Goal: Task Accomplishment & Management: Complete application form

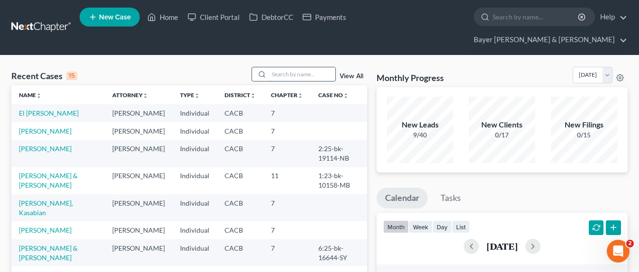
click at [300, 67] on input "search" at bounding box center [302, 74] width 66 height 14
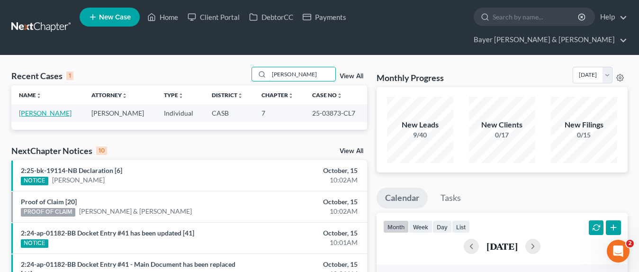
type input "[PERSON_NAME]"
click at [44, 109] on link "[PERSON_NAME]" at bounding box center [45, 113] width 53 height 8
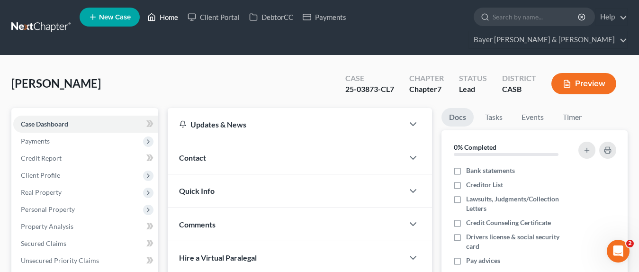
click at [171, 18] on link "Home" at bounding box center [163, 17] width 40 height 17
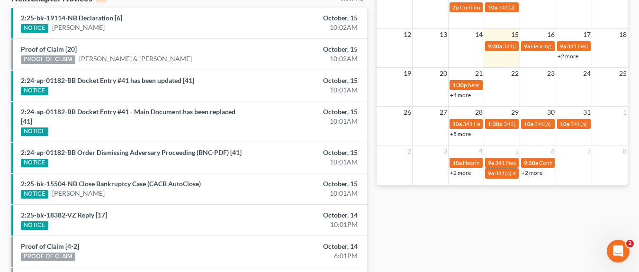
scroll to position [241, 0]
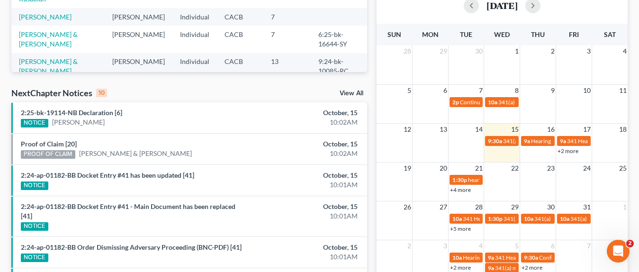
click at [347, 90] on link "View All" at bounding box center [352, 93] width 24 height 7
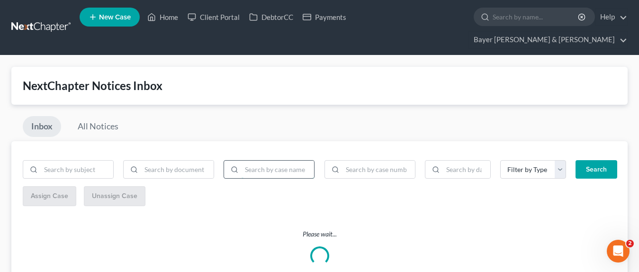
click at [257, 161] on input "search" at bounding box center [278, 170] width 73 height 18
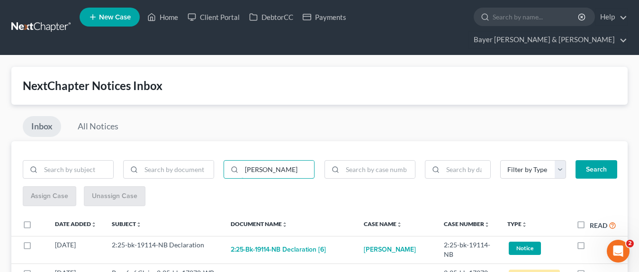
type input "[PERSON_NAME]"
click at [599, 160] on button "Search" at bounding box center [597, 169] width 42 height 19
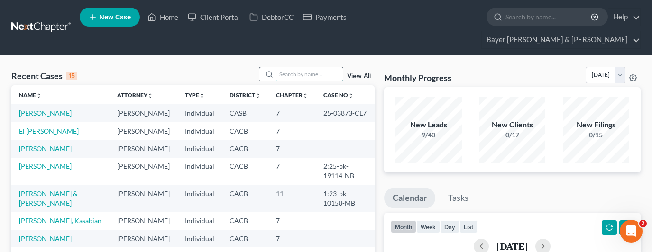
click at [302, 67] on input "search" at bounding box center [309, 74] width 66 height 14
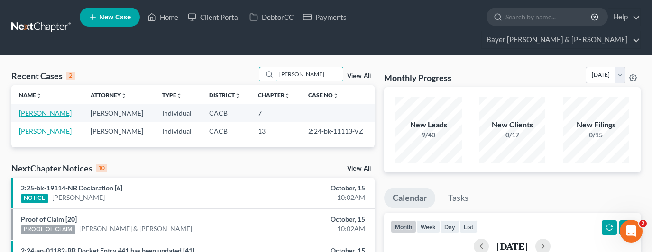
type input "stewart"
click at [48, 109] on link "Stewart, Jeffrey" at bounding box center [45, 113] width 53 height 8
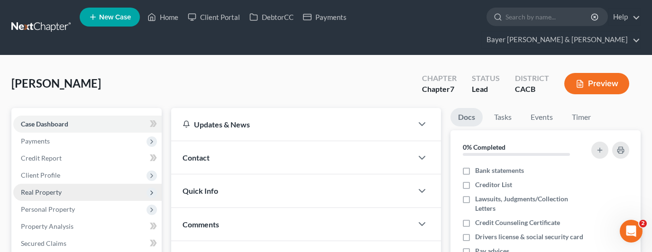
click at [87, 184] on span "Real Property" at bounding box center [87, 192] width 148 height 17
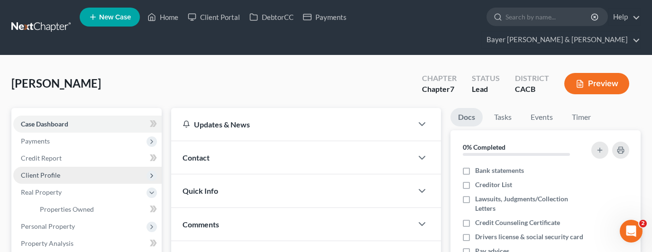
click at [87, 167] on span "Client Profile" at bounding box center [87, 175] width 148 height 17
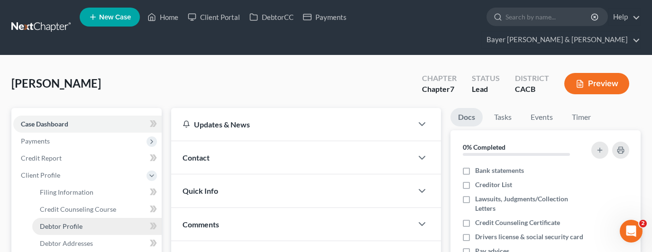
click at [88, 218] on link "Debtor Profile" at bounding box center [96, 226] width 129 height 17
select select "3"
select select "2"
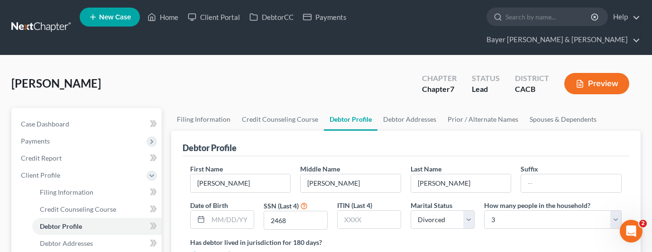
scroll to position [47, 0]
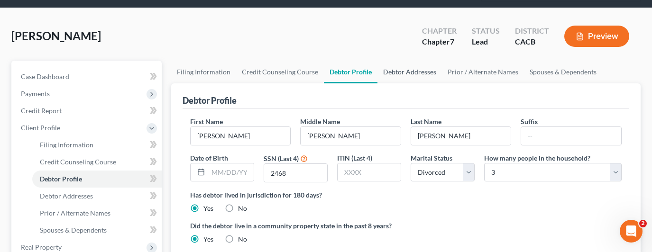
click at [409, 61] on link "Debtor Addresses" at bounding box center [409, 72] width 64 height 23
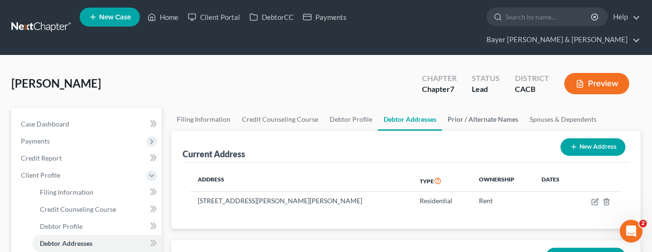
click at [482, 108] on link "Prior / Alternate Names" at bounding box center [483, 119] width 82 height 23
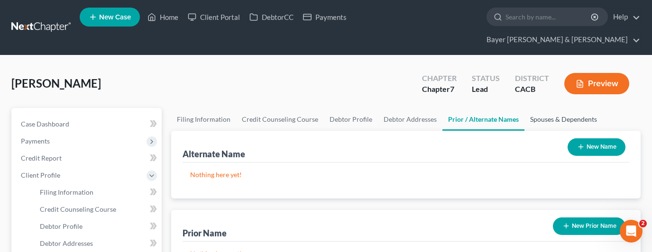
click at [568, 108] on link "Spouses & Dependents" at bounding box center [563, 119] width 78 height 23
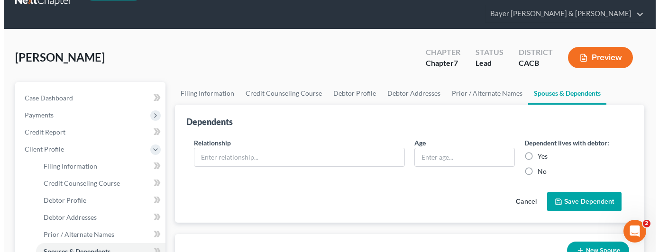
scroll to position [47, 0]
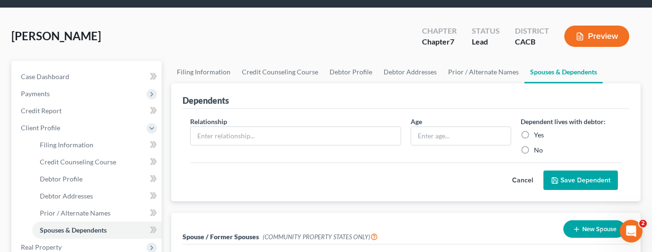
click at [595, 26] on button "Preview" at bounding box center [596, 36] width 65 height 21
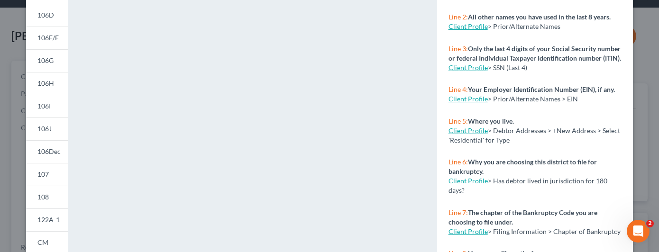
scroll to position [273, 0]
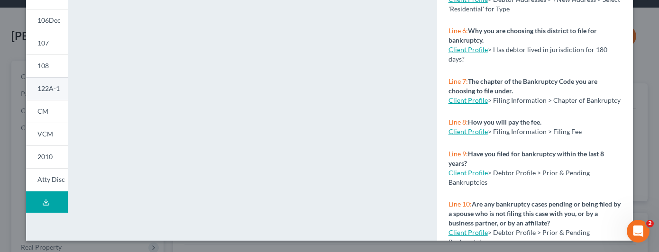
click at [48, 88] on span "122A-1" at bounding box center [48, 88] width 22 height 8
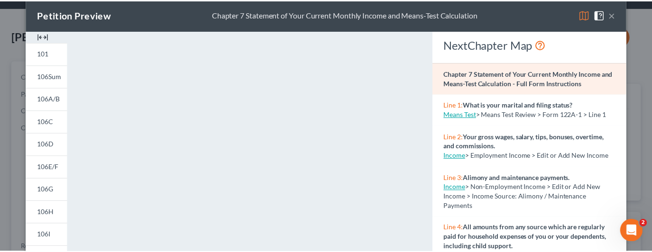
scroll to position [0, 0]
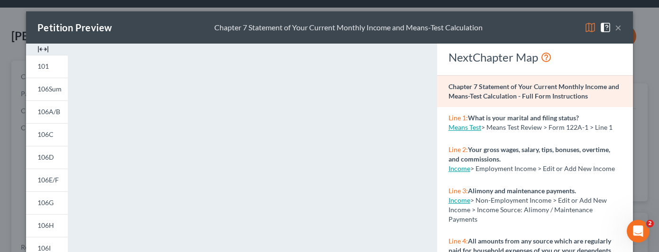
click at [618, 26] on button "×" at bounding box center [618, 27] width 7 height 11
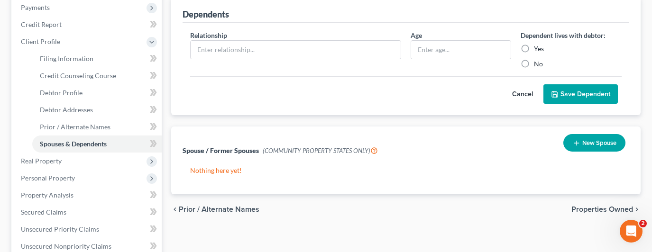
scroll to position [142, 0]
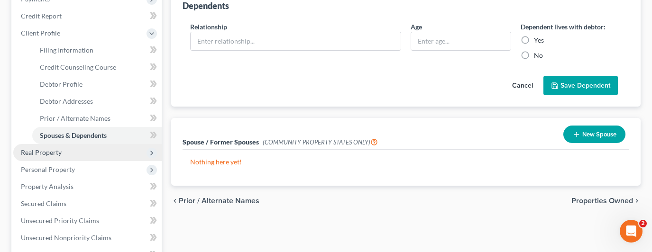
click at [75, 144] on span "Real Property" at bounding box center [87, 152] width 148 height 17
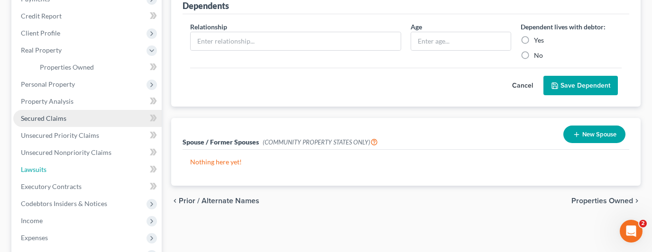
click at [72, 161] on link "Lawsuits" at bounding box center [87, 169] width 148 height 17
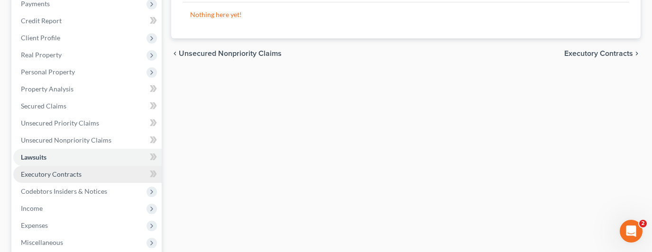
scroll to position [142, 0]
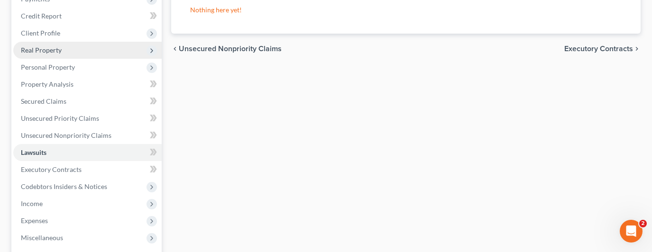
click at [86, 42] on span "Real Property" at bounding box center [87, 50] width 148 height 17
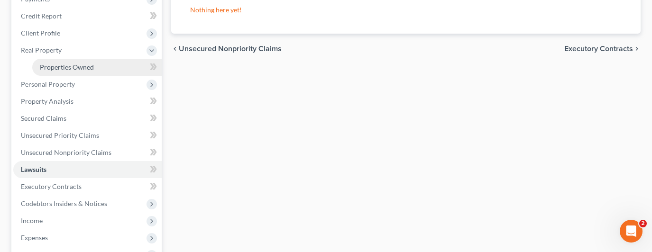
click at [85, 59] on link "Properties Owned" at bounding box center [96, 67] width 129 height 17
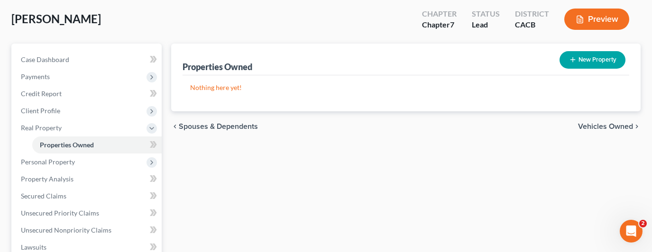
scroll to position [47, 0]
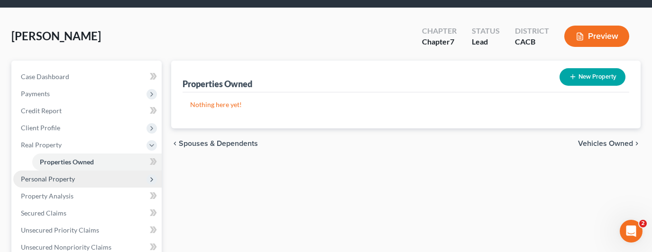
drag, startPoint x: 71, startPoint y: 162, endPoint x: 84, endPoint y: 165, distance: 13.7
click at [71, 175] on span "Personal Property" at bounding box center [48, 179] width 54 height 8
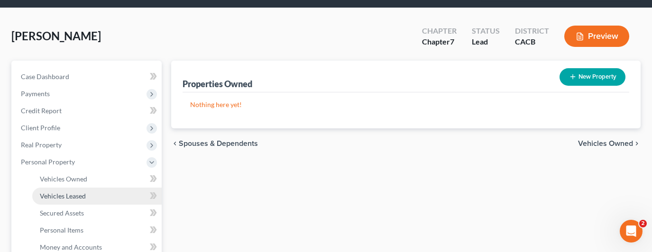
click at [82, 192] on span "Vehicles Leased" at bounding box center [63, 196] width 46 height 8
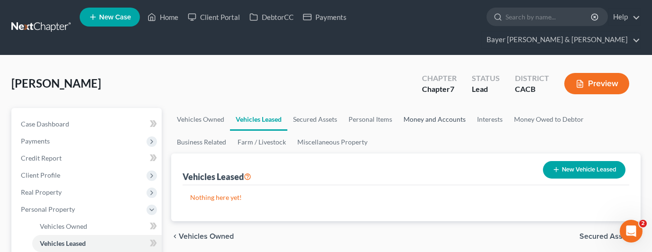
click at [448, 108] on link "Money and Accounts" at bounding box center [434, 119] width 73 height 23
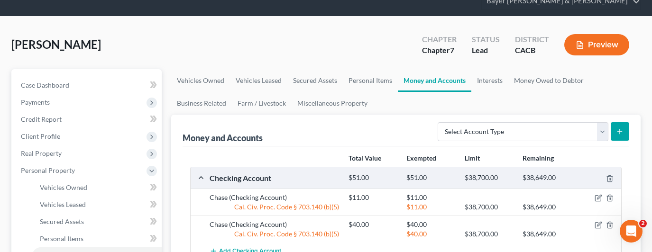
scroll to position [95, 0]
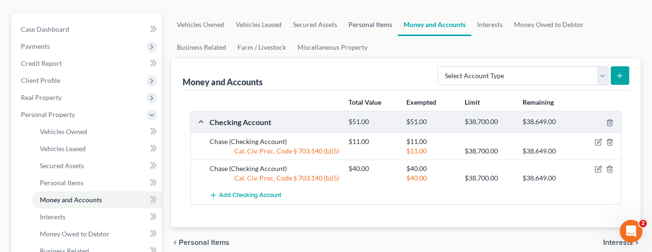
click at [373, 13] on link "Personal Items" at bounding box center [370, 24] width 55 height 23
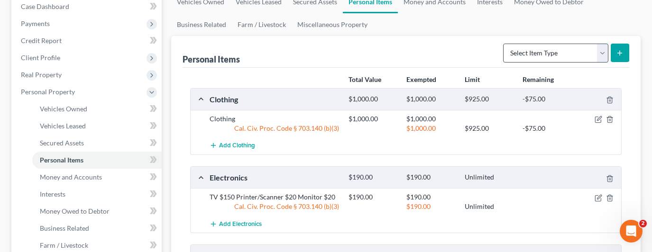
scroll to position [95, 0]
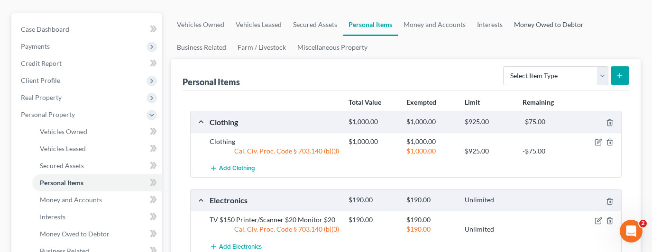
click at [534, 13] on link "Money Owed to Debtor" at bounding box center [548, 24] width 81 height 23
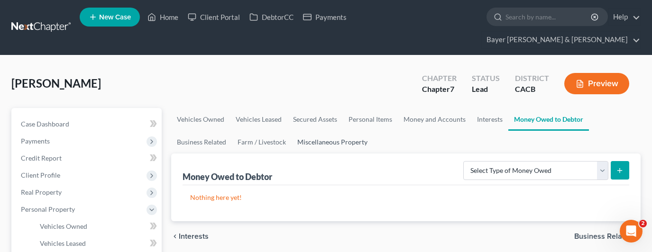
click at [334, 131] on link "Miscellaneous Property" at bounding box center [332, 142] width 82 height 23
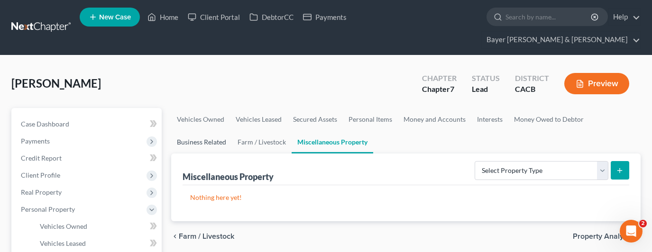
click at [200, 131] on link "Business Related" at bounding box center [201, 142] width 61 height 23
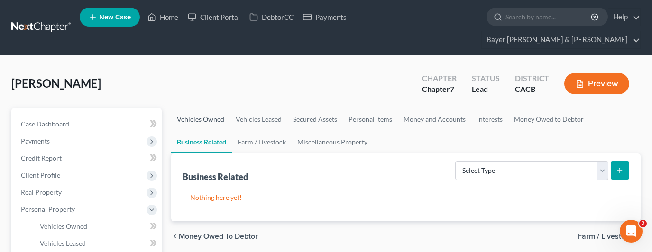
click at [216, 108] on link "Vehicles Owned" at bounding box center [200, 119] width 59 height 23
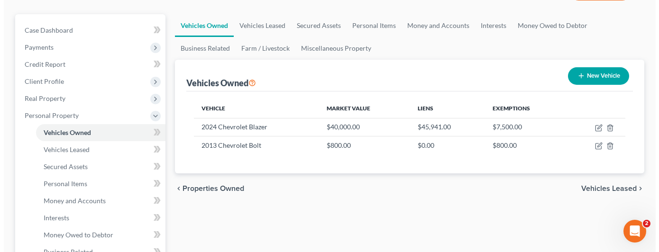
scroll to position [95, 0]
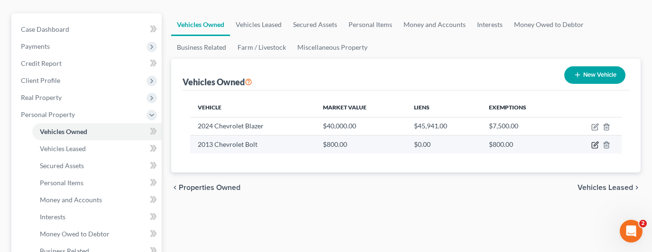
click at [591, 143] on icon "button" at bounding box center [594, 146] width 6 height 6
select select "0"
select select "13"
select select "0"
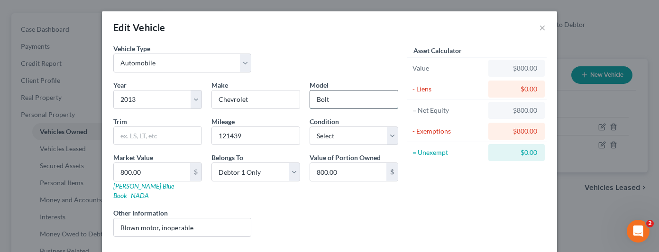
click at [343, 94] on input "Bolt" at bounding box center [354, 100] width 88 height 18
type input "B"
type input "Volt"
click at [355, 214] on div "Liens Select" at bounding box center [329, 222] width 147 height 29
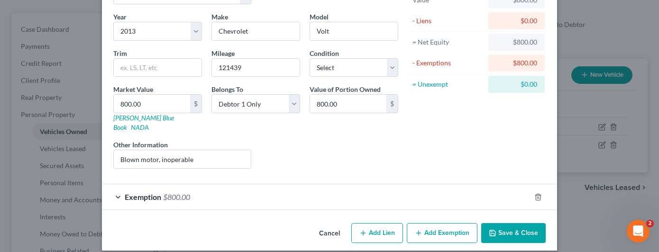
scroll to position [69, 0]
click at [501, 223] on button "Save & Close" at bounding box center [513, 233] width 64 height 20
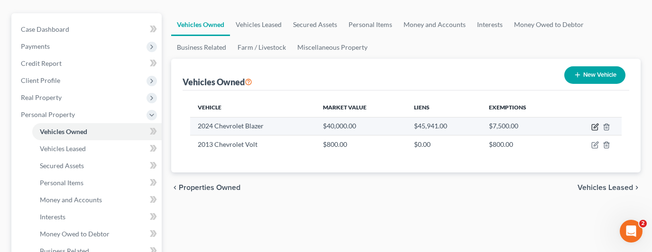
click at [594, 123] on icon "button" at bounding box center [595, 127] width 8 height 8
select select "0"
select select "2"
select select "0"
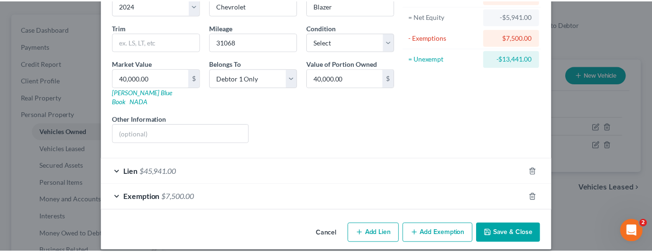
scroll to position [94, 0]
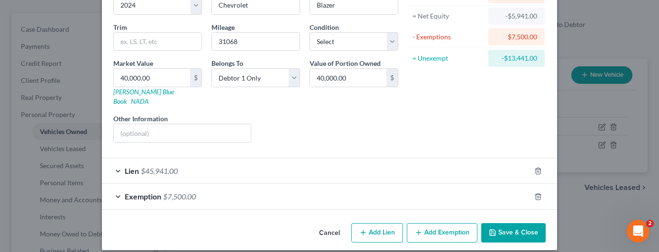
click at [518, 223] on button "Save & Close" at bounding box center [513, 233] width 64 height 20
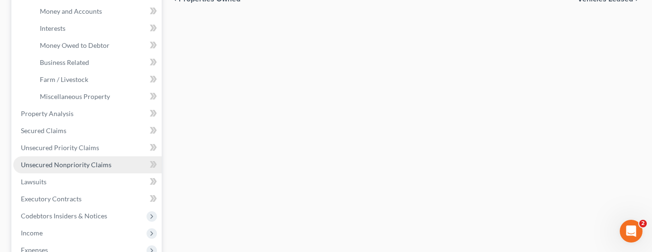
scroll to position [284, 0]
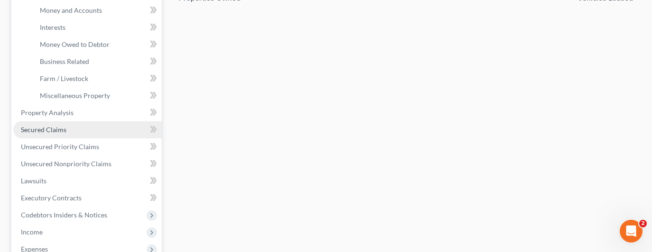
click at [60, 121] on link "Secured Claims" at bounding box center [87, 129] width 148 height 17
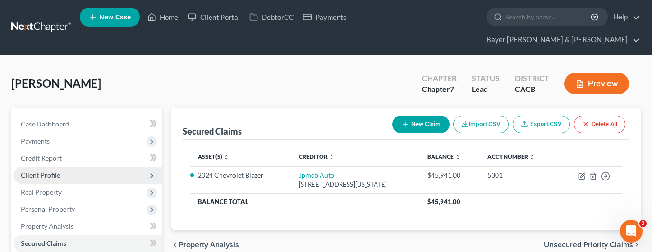
click at [49, 171] on span "Client Profile" at bounding box center [40, 175] width 39 height 8
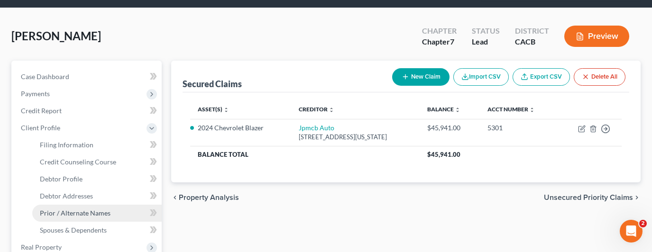
click at [100, 209] on span "Prior / Alternate Names" at bounding box center [75, 213] width 71 height 8
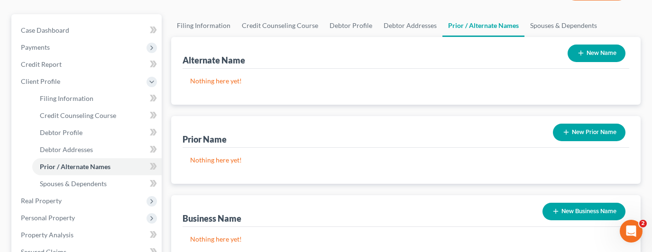
scroll to position [95, 0]
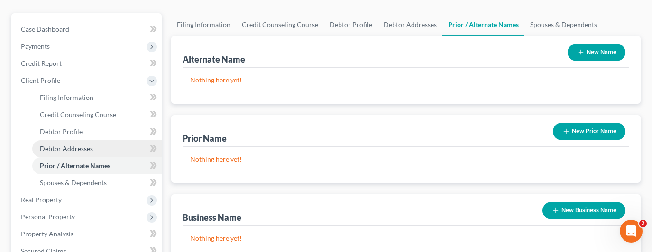
click at [82, 145] on span "Debtor Addresses" at bounding box center [66, 149] width 53 height 8
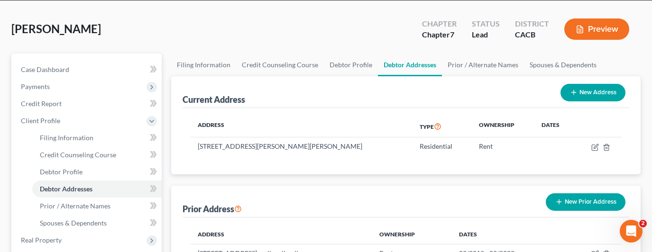
scroll to position [142, 0]
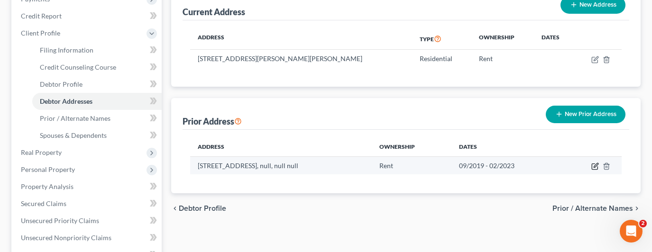
click at [595, 163] on icon "button" at bounding box center [595, 167] width 8 height 8
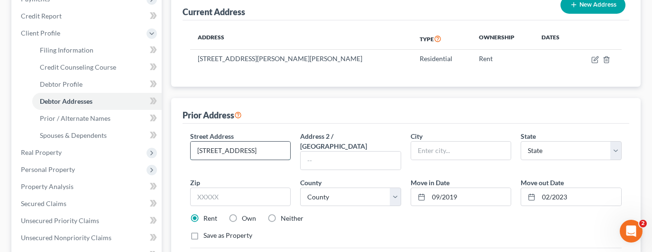
click at [276, 142] on input "8058 E. Timberline Drive" at bounding box center [241, 151] width 100 height 18
type input "8058 E. Timberline Drive #126"
click at [471, 142] on input "text" at bounding box center [461, 151] width 100 height 18
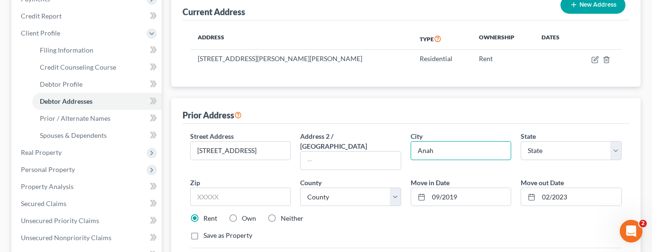
type input "Anaheim"
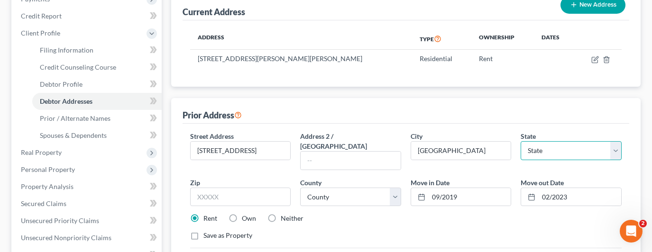
select select "4"
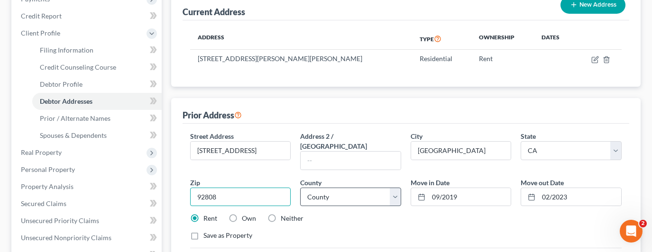
type input "92808"
click at [376, 188] on select "County Alameda County Alpine County Amador County Butte County Calaveras County…" at bounding box center [350, 197] width 101 height 19
select select "29"
click at [300, 188] on select "County Alameda County Alpine County Amador County Butte County Calaveras County…" at bounding box center [350, 197] width 101 height 19
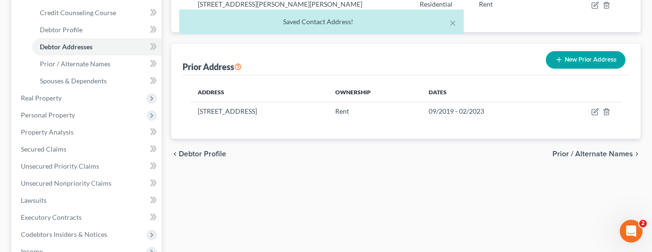
scroll to position [284, 0]
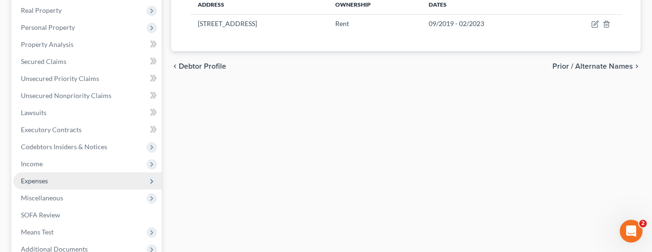
click at [83, 173] on span "Expenses" at bounding box center [87, 181] width 148 height 17
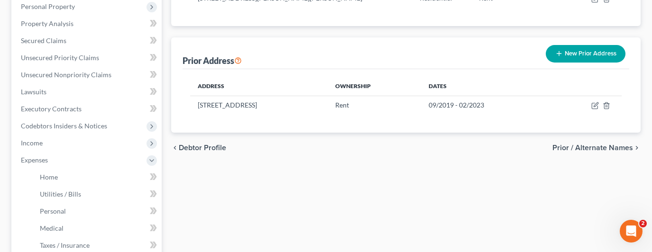
scroll to position [324, 0]
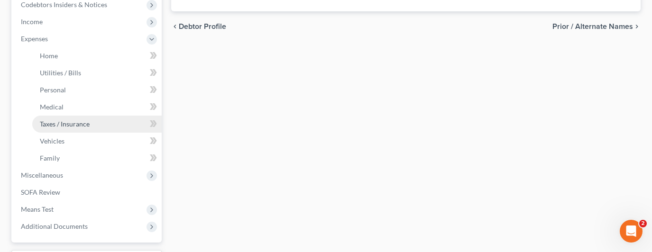
click at [89, 120] on span "Taxes / Insurance" at bounding box center [65, 124] width 50 height 8
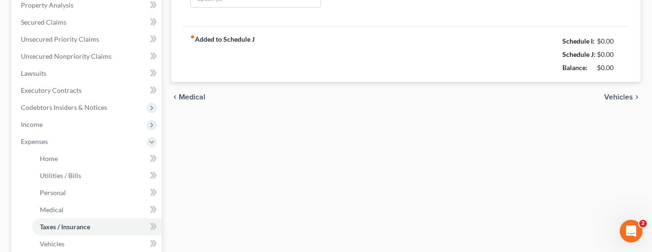
type input "750.00"
type input "Taxes-est."
type input "0.00"
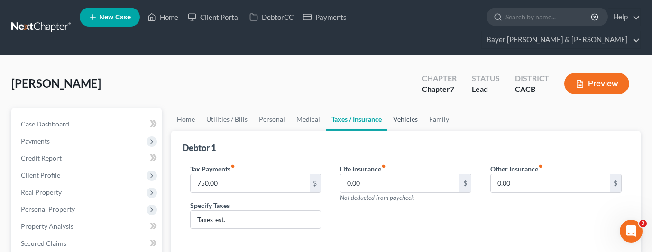
click at [405, 108] on link "Vehicles" at bounding box center [405, 119] width 36 height 23
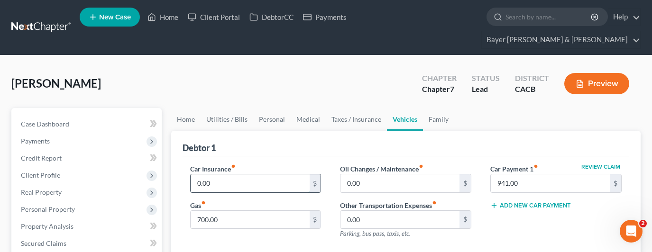
click at [260, 174] on input "0.00" at bounding box center [250, 183] width 119 height 18
type input "133.00"
click at [521, 206] on div "Review Claim Car Payment 1 fiber_manual_record 941.00 $ Add New Car Payment" at bounding box center [556, 205] width 150 height 82
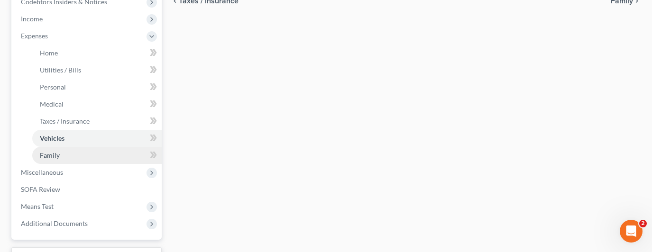
scroll to position [332, 0]
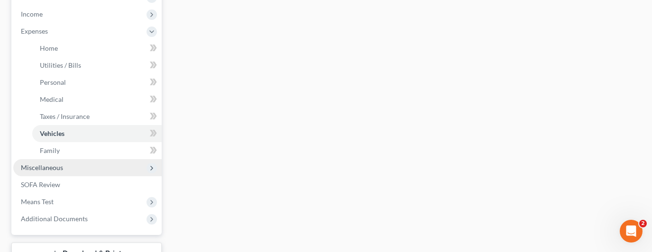
click at [101, 159] on span "Miscellaneous" at bounding box center [87, 167] width 148 height 17
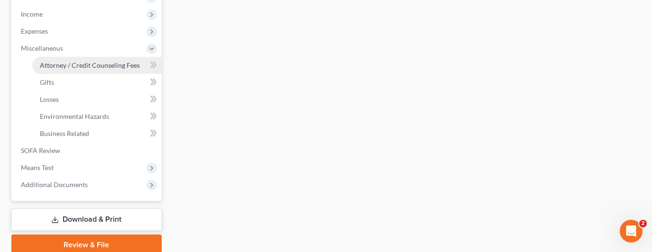
click at [126, 57] on link "Attorney / Credit Counseling Fees" at bounding box center [96, 65] width 129 height 17
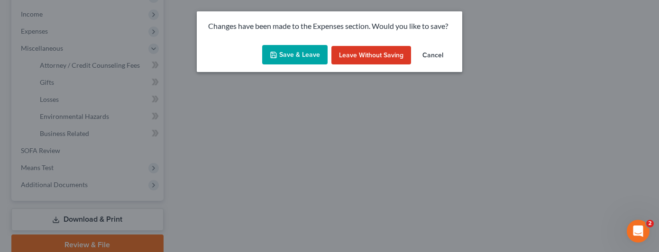
click at [301, 54] on button "Save & Leave" at bounding box center [294, 55] width 65 height 20
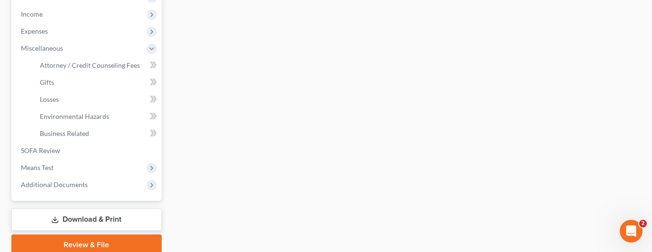
select select "2"
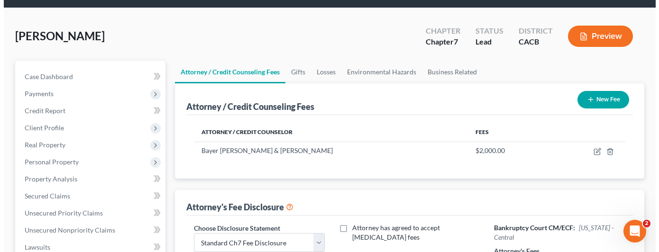
scroll to position [95, 0]
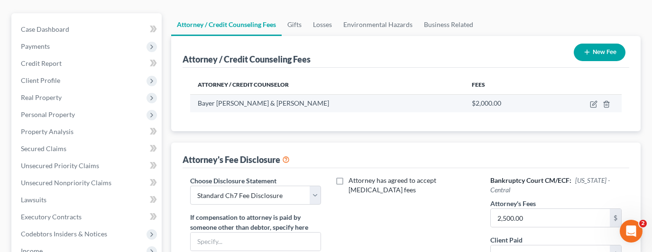
click at [589, 94] on td at bounding box center [584, 103] width 73 height 18
click at [594, 100] on icon "button" at bounding box center [594, 104] width 8 height 8
select select "4"
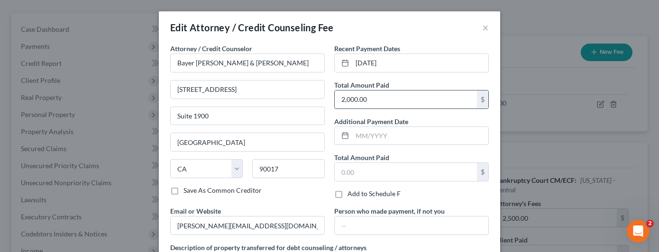
click at [381, 96] on input "2,000.00" at bounding box center [406, 100] width 142 height 18
type input "2"
type input "2,500.00"
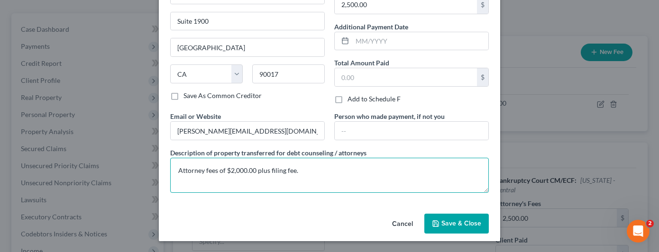
click at [236, 171] on textarea "Attorney fees of $2,000.00 plus filing fee." at bounding box center [329, 175] width 318 height 35
type textarea "Attorney fees of $2,500.00 plus filing fee."
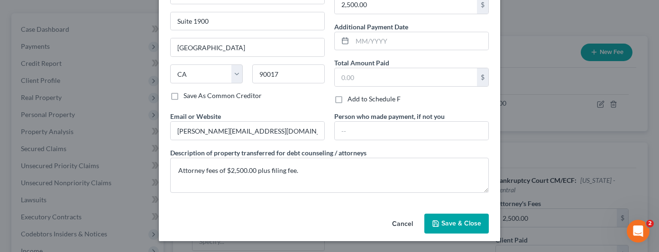
click at [455, 227] on button "Save & Close" at bounding box center [456, 224] width 64 height 20
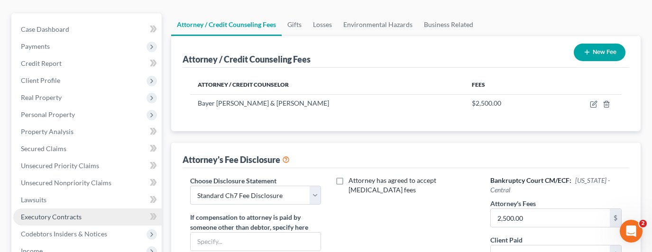
scroll to position [237, 0]
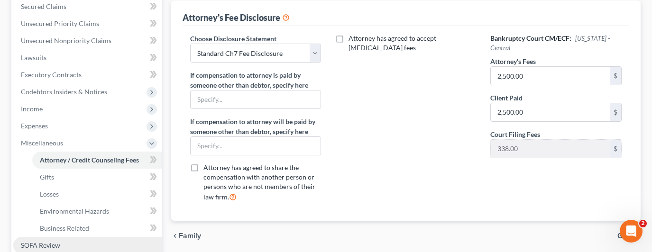
click at [66, 237] on link "SOFA Review" at bounding box center [87, 245] width 148 height 17
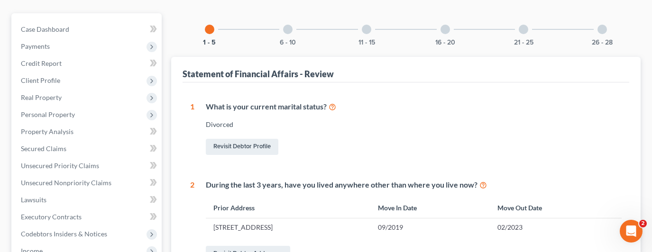
scroll to position [47, 0]
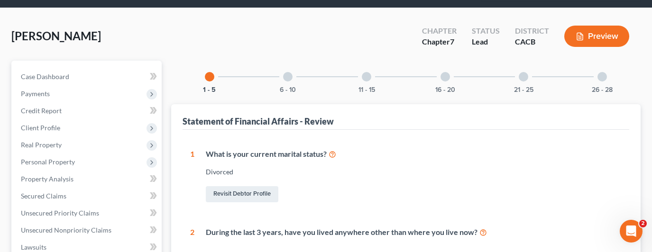
click at [600, 72] on div at bounding box center [601, 76] width 9 height 9
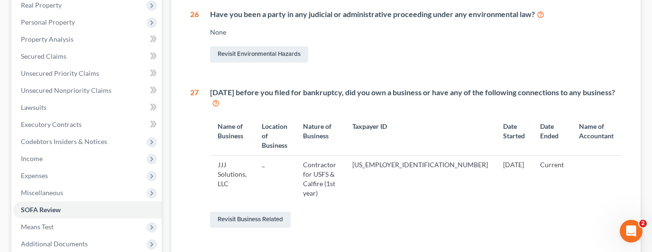
scroll to position [190, 0]
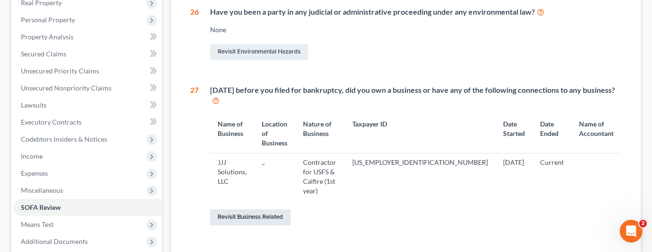
click at [261, 209] on link "Revisit Business Related" at bounding box center [250, 217] width 81 height 16
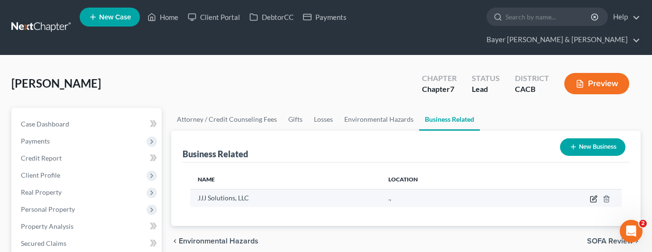
click at [595, 196] on icon "button" at bounding box center [594, 198] width 4 height 4
select select "member"
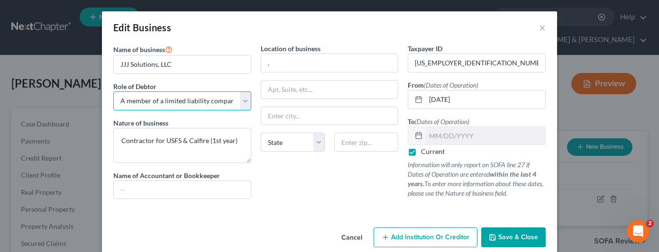
click at [203, 107] on select "Select A member of a limited liability company (LLC) or limited liability partn…" at bounding box center [182, 100] width 138 height 19
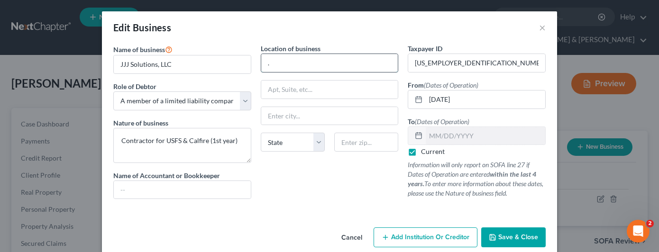
click at [323, 64] on input "." at bounding box center [329, 63] width 137 height 18
type input "6056 E. Butterfield Lane"
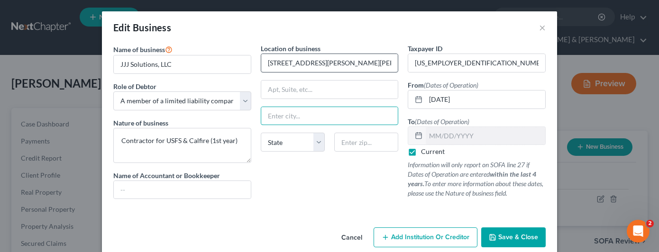
type input "N"
type input "Anaheim"
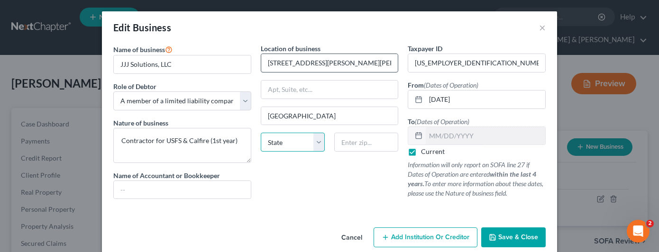
select select "4"
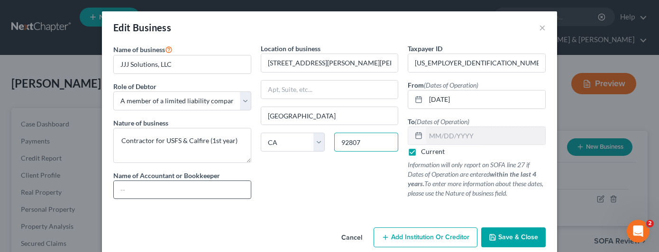
type input "92807"
click at [178, 188] on input "text" at bounding box center [182, 190] width 137 height 18
type input "Self"
drag, startPoint x: 321, startPoint y: 195, endPoint x: 328, endPoint y: 206, distance: 12.8
click at [321, 195] on div "Location of business 6056 E. Butterfield Lane Anaheim State AL AK AR AZ CA CO C…" at bounding box center [329, 125] width 147 height 163
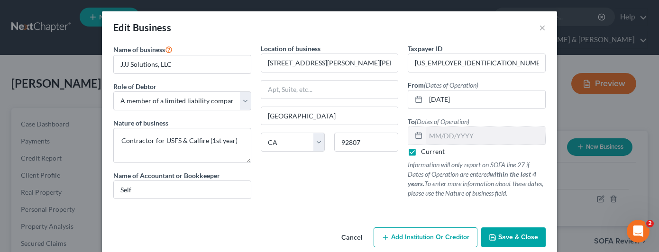
click at [520, 240] on span "Save & Close" at bounding box center [518, 237] width 40 height 8
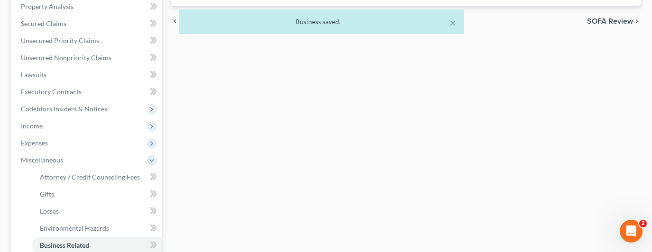
scroll to position [237, 0]
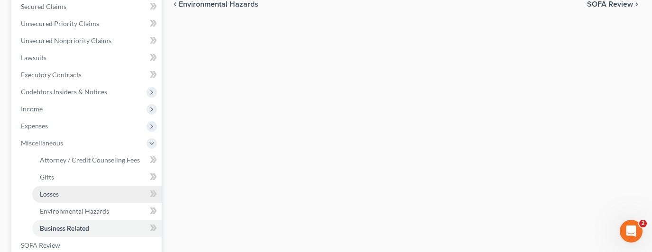
click at [119, 186] on link "Losses" at bounding box center [96, 194] width 129 height 17
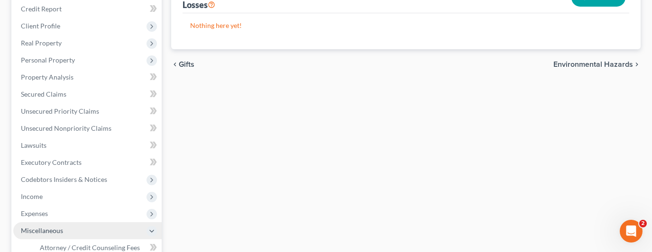
scroll to position [95, 0]
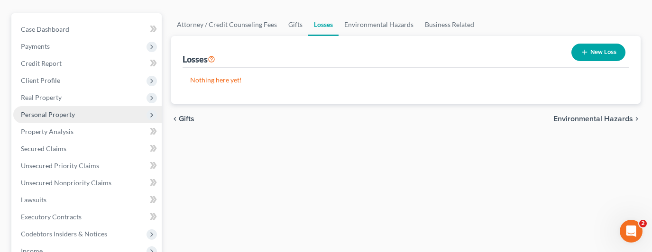
click at [81, 106] on span "Personal Property" at bounding box center [87, 114] width 148 height 17
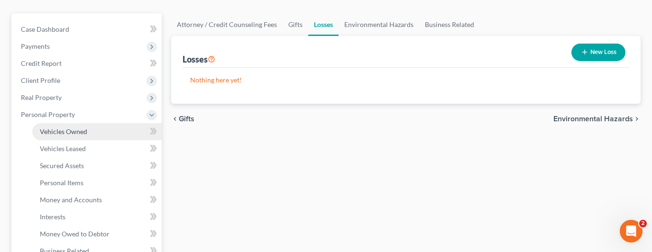
click at [102, 123] on link "Vehicles Owned" at bounding box center [96, 131] width 129 height 17
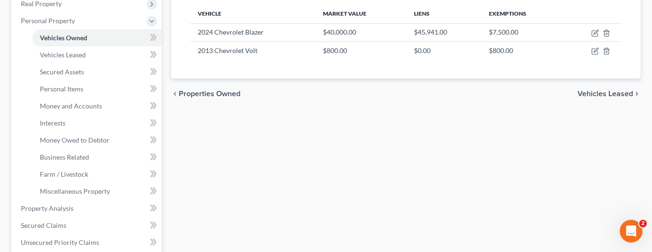
scroll to position [190, 0]
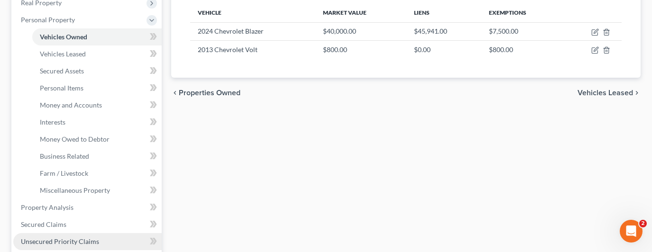
click at [91, 237] on span "Unsecured Priority Claims" at bounding box center [60, 241] width 78 height 8
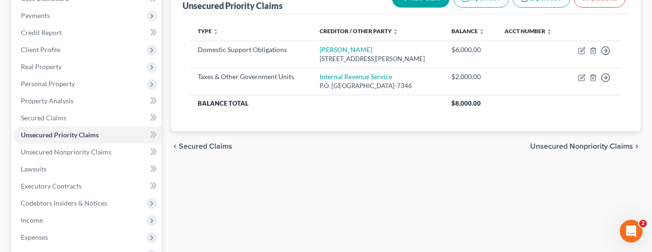
scroll to position [142, 0]
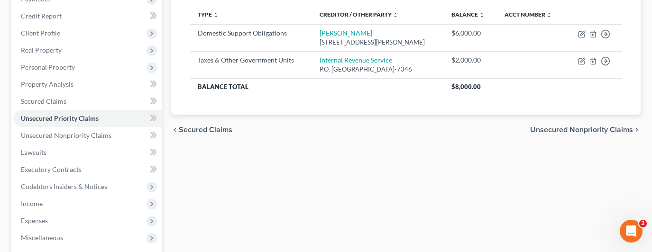
click at [456, 175] on div "Unsecured Priority Claims New Claim Import CSV Export CSV Delete All Type expan…" at bounding box center [405, 163] width 479 height 394
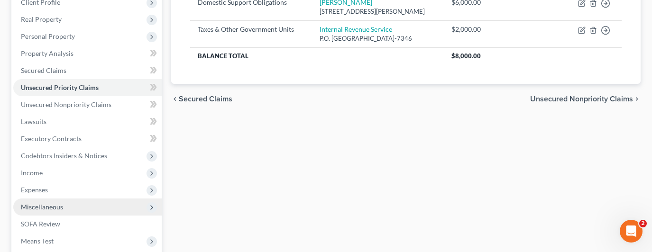
scroll to position [190, 0]
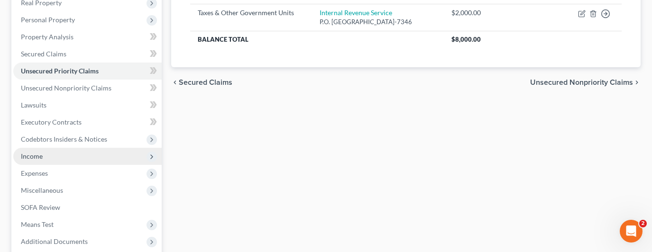
click at [64, 148] on span "Income" at bounding box center [87, 156] width 148 height 17
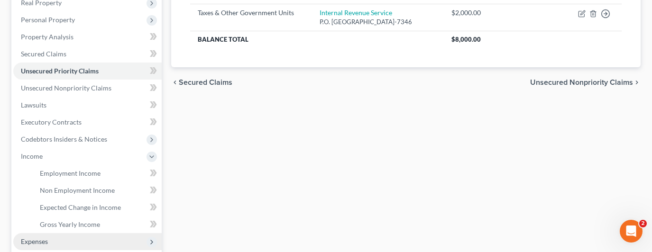
click at [57, 233] on span "Expenses" at bounding box center [87, 241] width 148 height 17
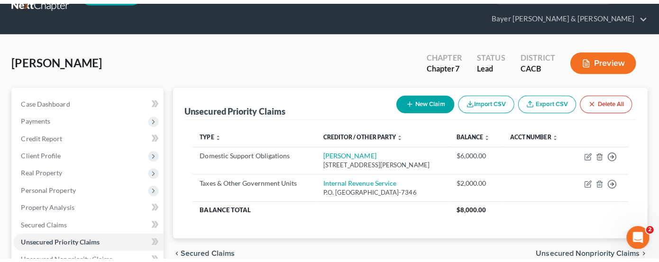
scroll to position [47, 0]
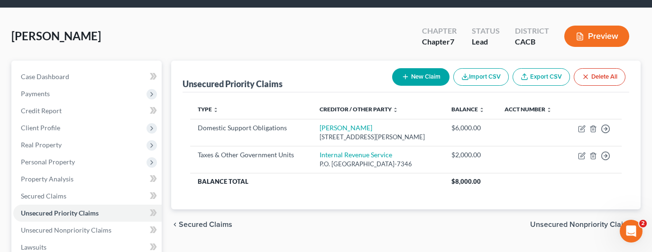
click at [593, 26] on button "Preview" at bounding box center [596, 36] width 65 height 21
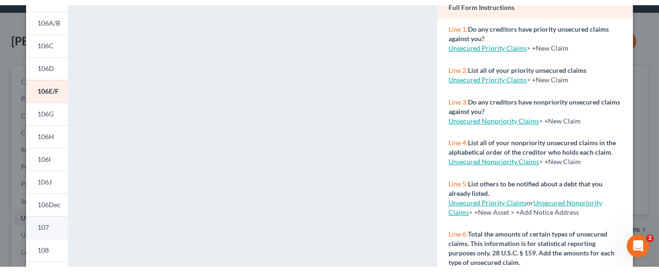
scroll to position [95, 0]
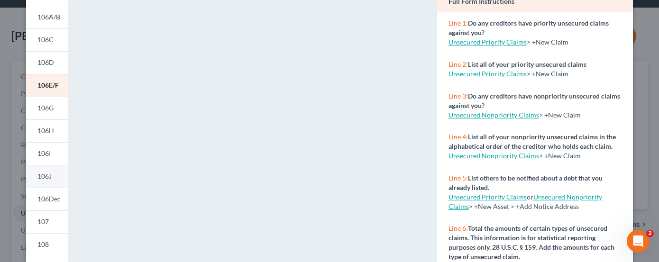
click at [50, 179] on link "106J" at bounding box center [47, 176] width 42 height 23
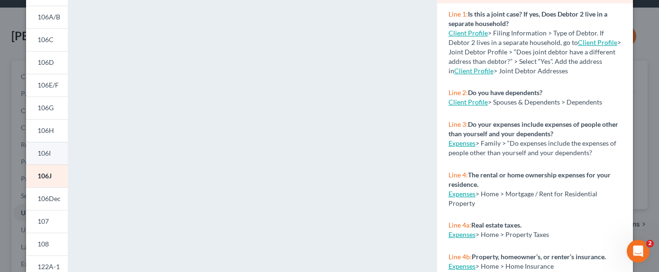
click at [44, 151] on span "106I" at bounding box center [43, 153] width 13 height 8
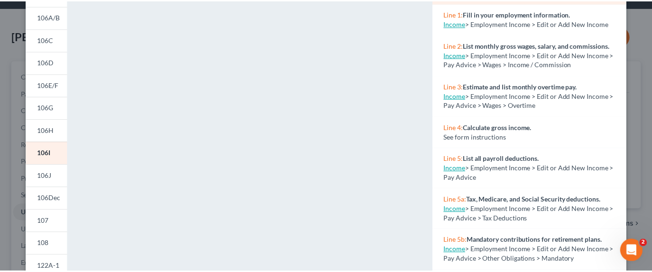
scroll to position [0, 0]
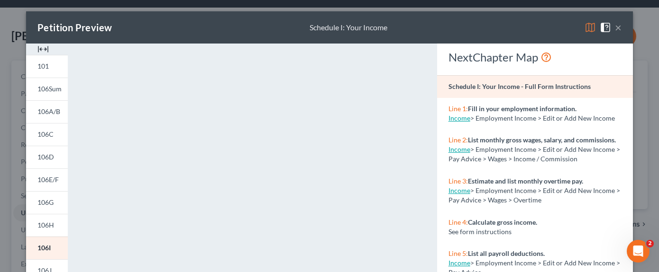
click at [615, 28] on button "×" at bounding box center [618, 27] width 7 height 11
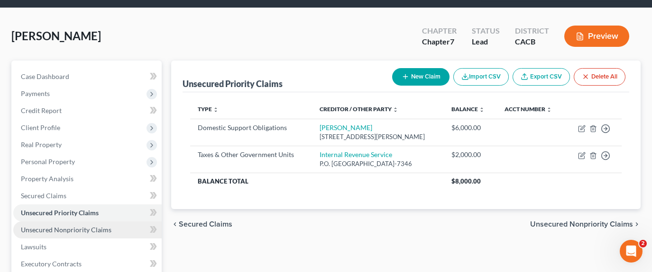
scroll to position [142, 0]
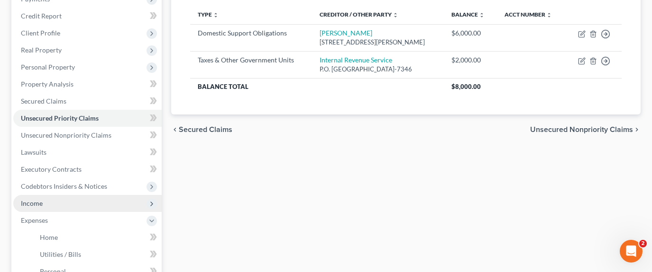
click at [61, 195] on span "Income" at bounding box center [87, 203] width 148 height 17
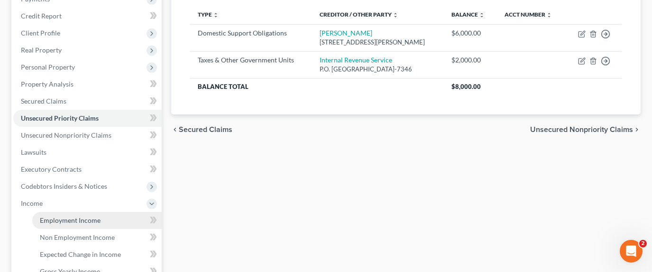
click at [77, 217] on span "Employment Income" at bounding box center [70, 221] width 61 height 8
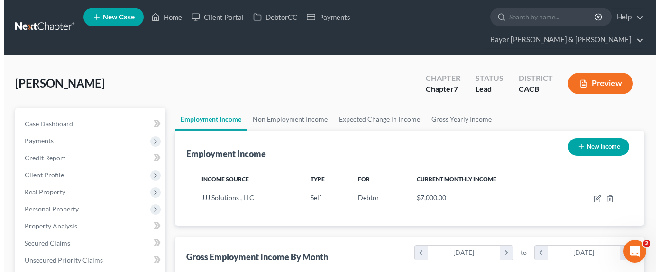
scroll to position [170, 263]
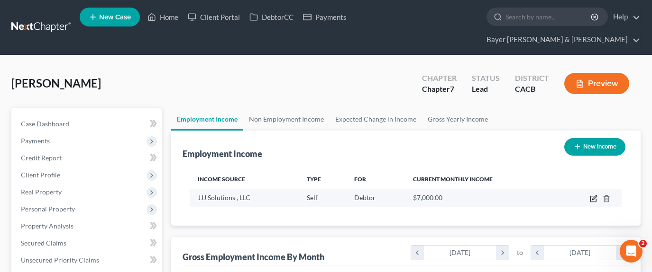
click at [593, 197] on icon "button" at bounding box center [593, 200] width 6 height 6
select select "1"
select select "0"
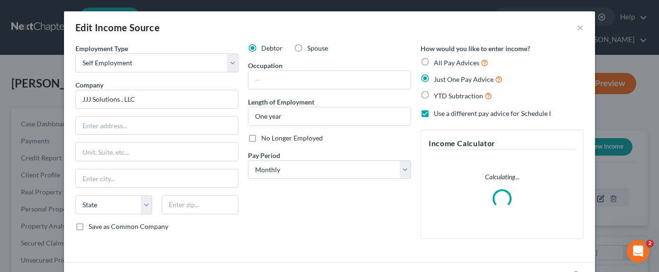
scroll to position [170, 266]
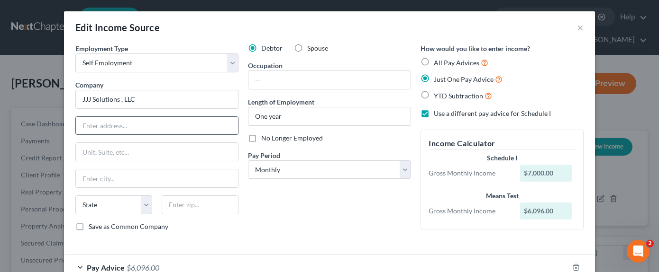
click at [115, 123] on input "text" at bounding box center [157, 126] width 162 height 18
click at [142, 97] on input "JJJ Solutions , LLC" at bounding box center [156, 99] width 163 height 19
click at [129, 128] on input "text" at bounding box center [157, 126] width 162 height 18
type input "O"
type input "C"
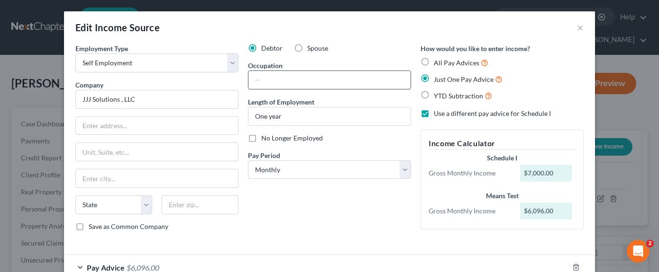
click at [277, 76] on input "text" at bounding box center [329, 80] width 162 height 18
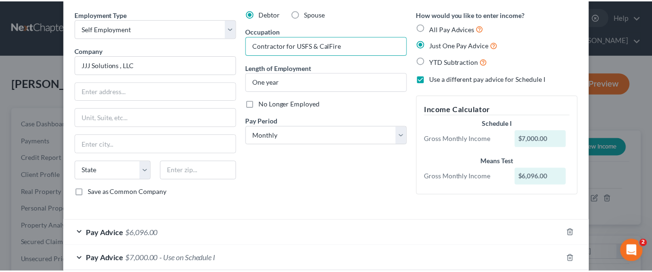
scroll to position [86, 0]
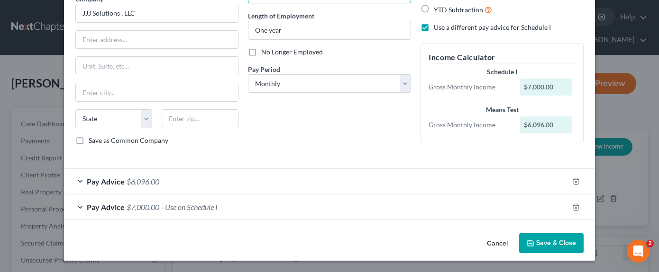
type input "Contractor for USFS & CalFire"
click at [537, 251] on button "Save & Close" at bounding box center [551, 244] width 64 height 20
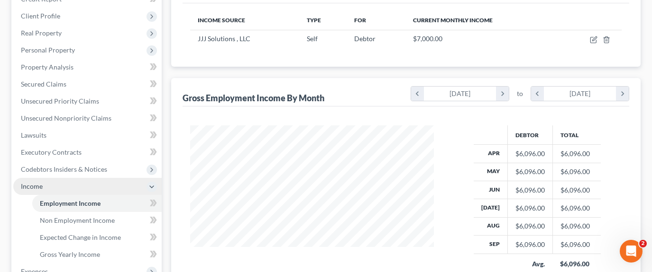
scroll to position [142, 0]
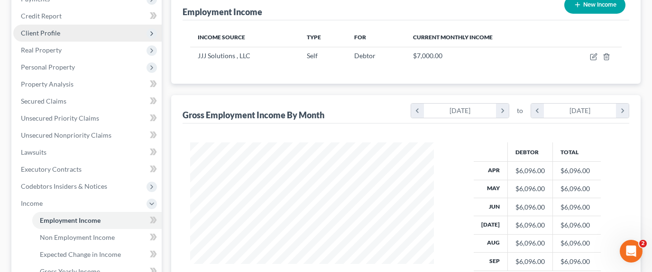
click at [76, 25] on span "Client Profile" at bounding box center [87, 33] width 148 height 17
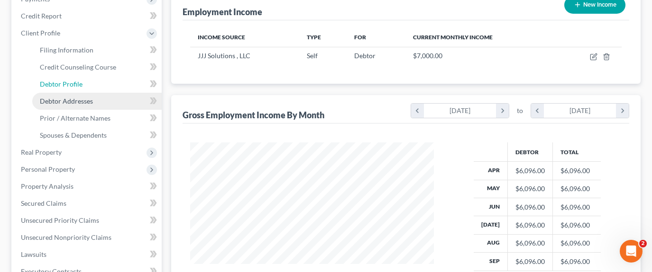
click at [85, 76] on link "Debtor Profile" at bounding box center [96, 84] width 129 height 17
select select "3"
select select "2"
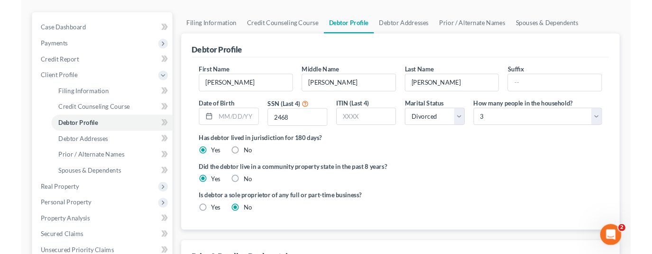
scroll to position [142, 0]
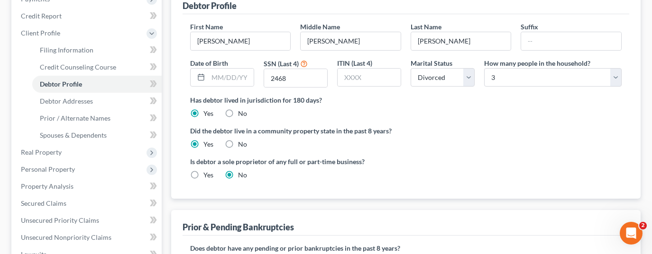
click at [1, 180] on div "Stewart, Jeffrey Upgraded Chapter Chapter 7 Status Lead District CACB Preview P…" at bounding box center [326, 197] width 652 height 568
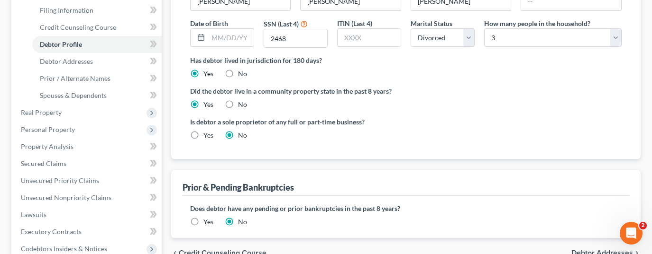
scroll to position [237, 0]
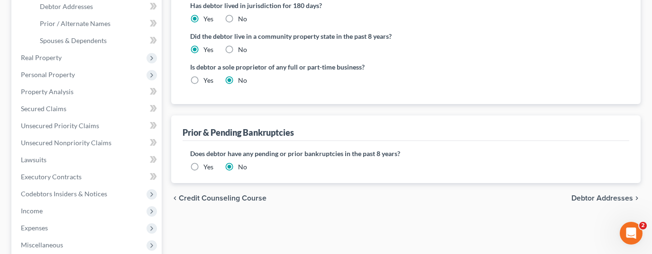
click at [414, 224] on div "Filing Information Credit Counseling Course Debtor Profile Debtor Addresses Pri…" at bounding box center [405, 119] width 479 height 496
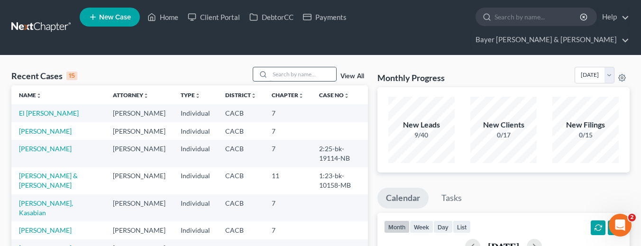
click at [309, 67] on input "search" at bounding box center [303, 74] width 66 height 14
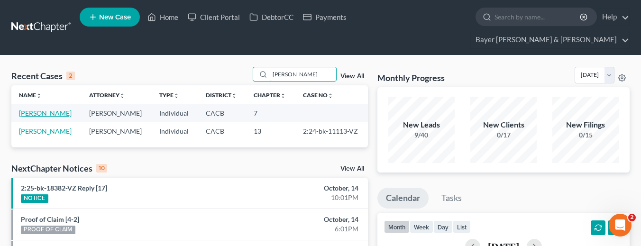
type input "stewart"
click at [54, 109] on link "Stewart, Jeffrey" at bounding box center [45, 113] width 53 height 8
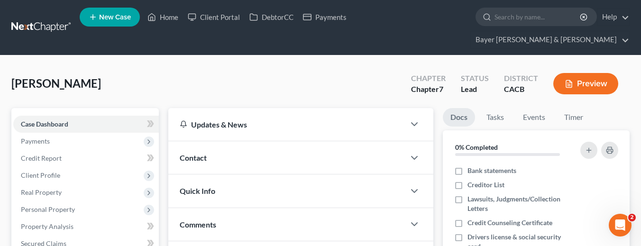
click at [585, 73] on button "Preview" at bounding box center [585, 83] width 65 height 21
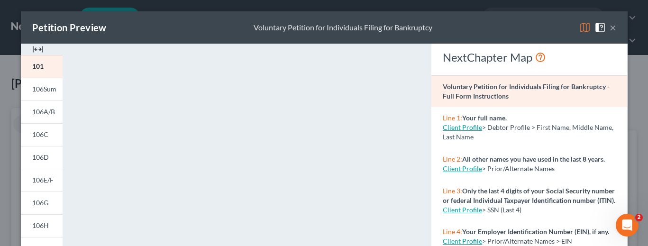
click at [611, 25] on button "×" at bounding box center [612, 27] width 7 height 11
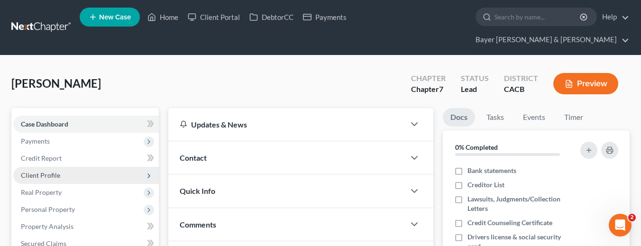
click at [57, 171] on span "Client Profile" at bounding box center [40, 175] width 39 height 8
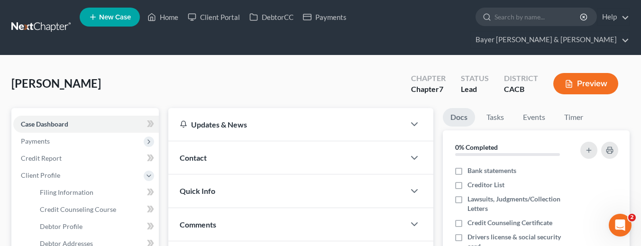
click at [96, 184] on link "Filing Information" at bounding box center [95, 192] width 127 height 17
select select "1"
select select "0"
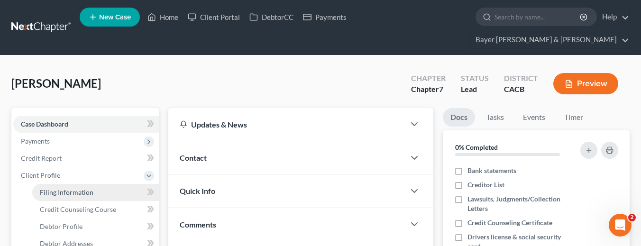
select select "4"
select select "0"
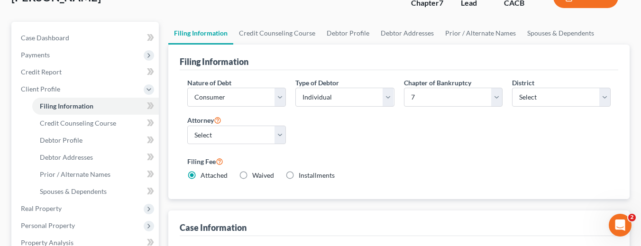
scroll to position [47, 0]
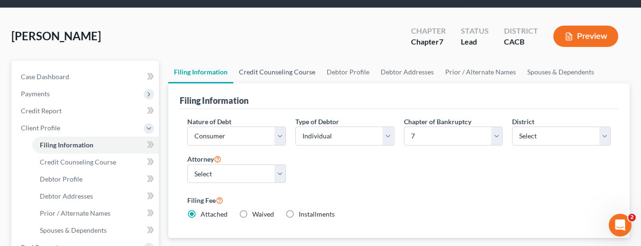
click at [271, 61] on link "Credit Counseling Course" at bounding box center [277, 72] width 88 height 23
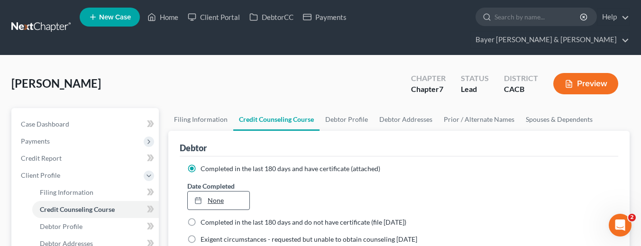
click at [227, 191] on link "None" at bounding box center [219, 200] width 62 height 18
type input "[DATE]"
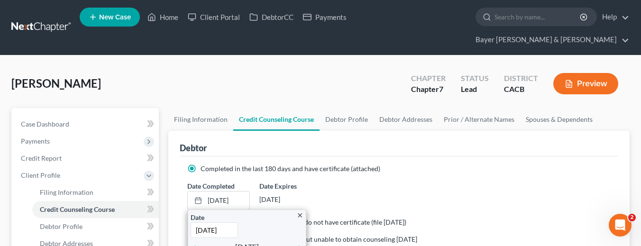
drag, startPoint x: 347, startPoint y: 155, endPoint x: 357, endPoint y: 190, distance: 36.0
click at [347, 164] on span "Completed in the last 180 days and have certificate (attached)" at bounding box center [290, 168] width 180 height 8
click at [210, 164] on input "Completed in the last 180 days and have certificate (attached)" at bounding box center [207, 167] width 6 height 6
